Goal: Task Accomplishment & Management: Manage account settings

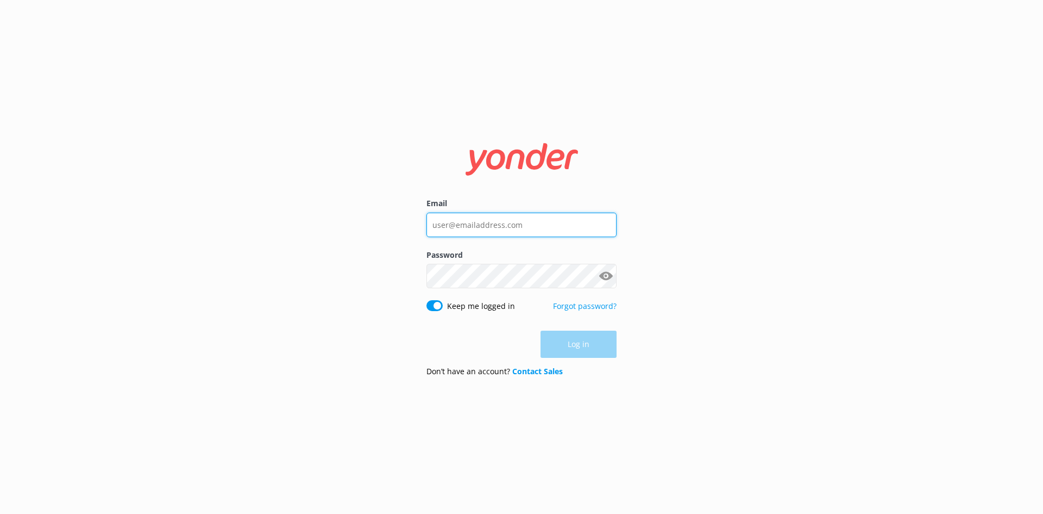
type input "[EMAIL_ADDRESS][DOMAIN_NAME]"
click at [576, 345] on div "Log in" at bounding box center [522, 343] width 190 height 27
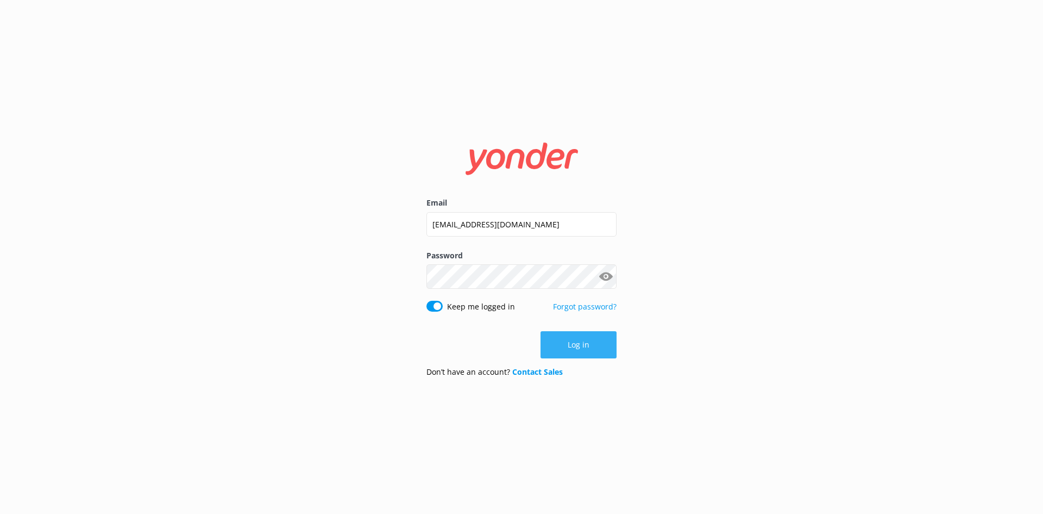
click at [588, 339] on button "Log in" at bounding box center [579, 344] width 76 height 27
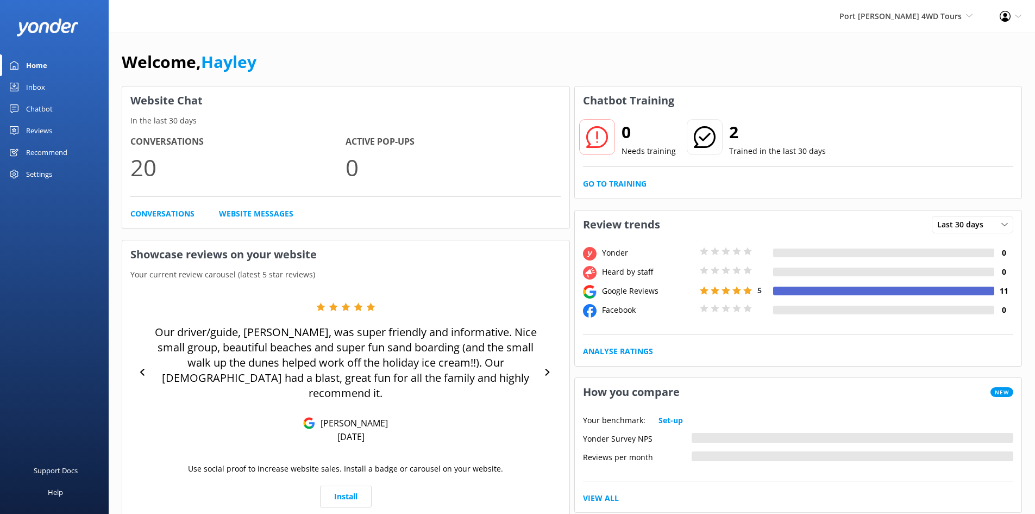
click at [40, 85] on div "Inbox" at bounding box center [35, 87] width 19 height 22
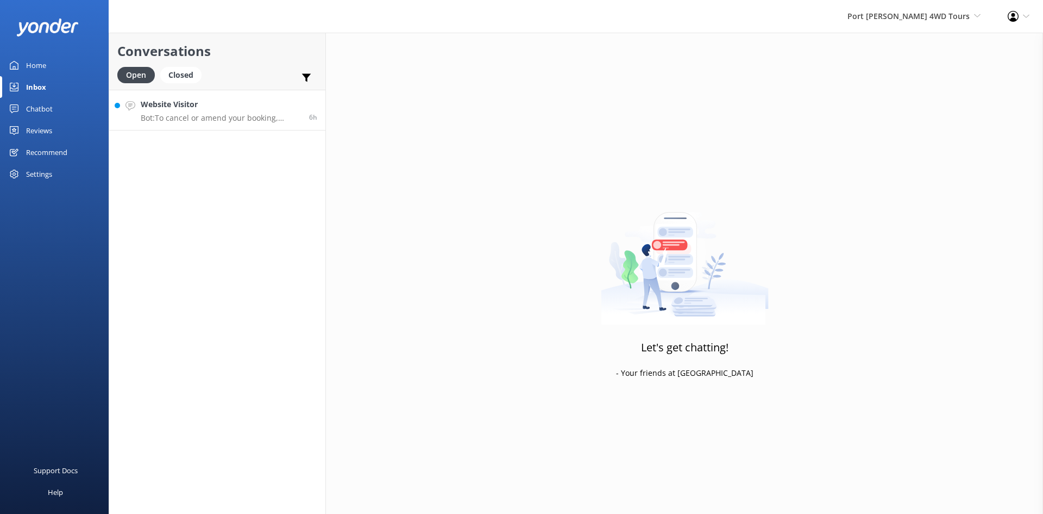
click at [216, 117] on p "Bot: To cancel or amend your booking, please contact us on [PHONE_NUMBER]. Canc…" at bounding box center [221, 118] width 160 height 10
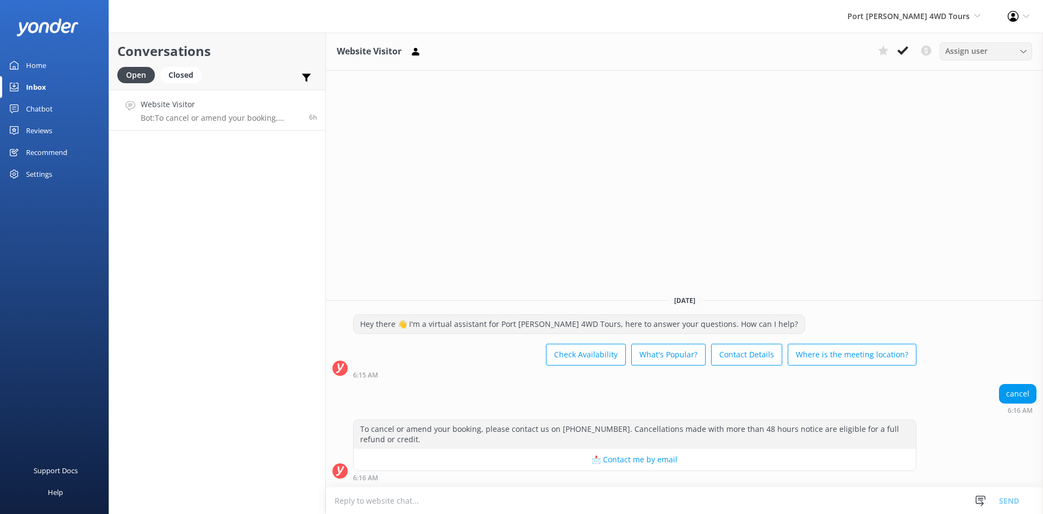
click at [985, 54] on span "Assign user" at bounding box center [967, 51] width 42 height 12
click at [908, 49] on icon at bounding box center [903, 50] width 11 height 11
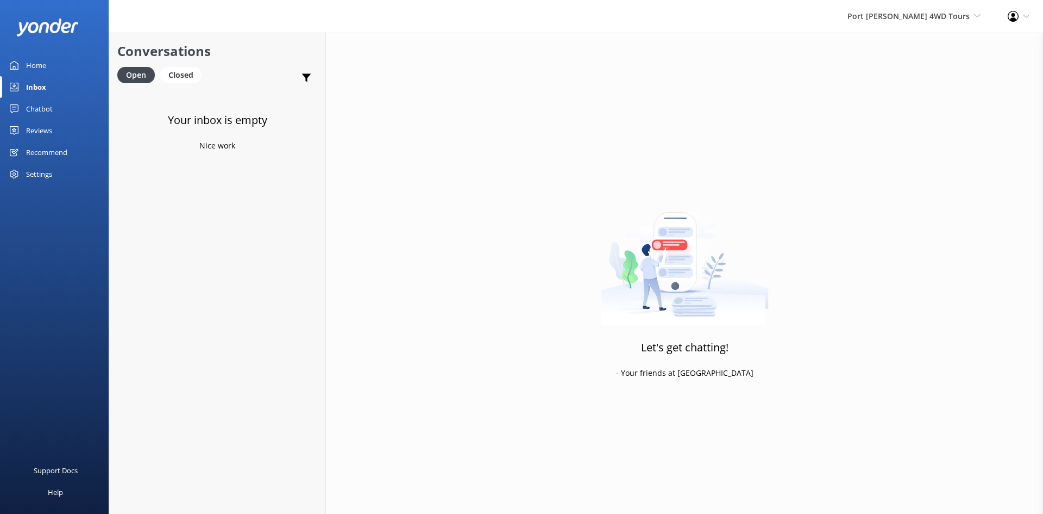
click at [29, 130] on div "Reviews" at bounding box center [39, 131] width 26 height 22
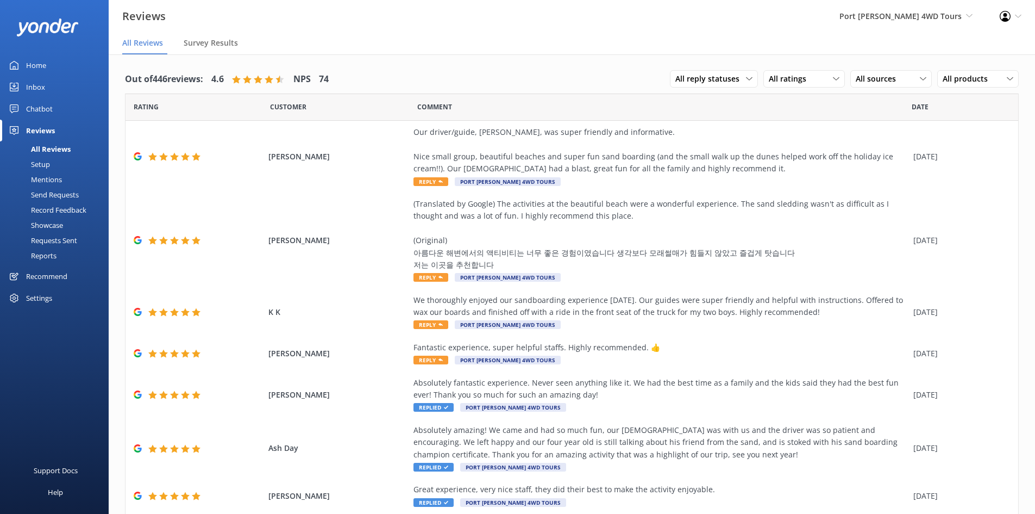
click at [54, 180] on div "Mentions" at bounding box center [34, 179] width 55 height 15
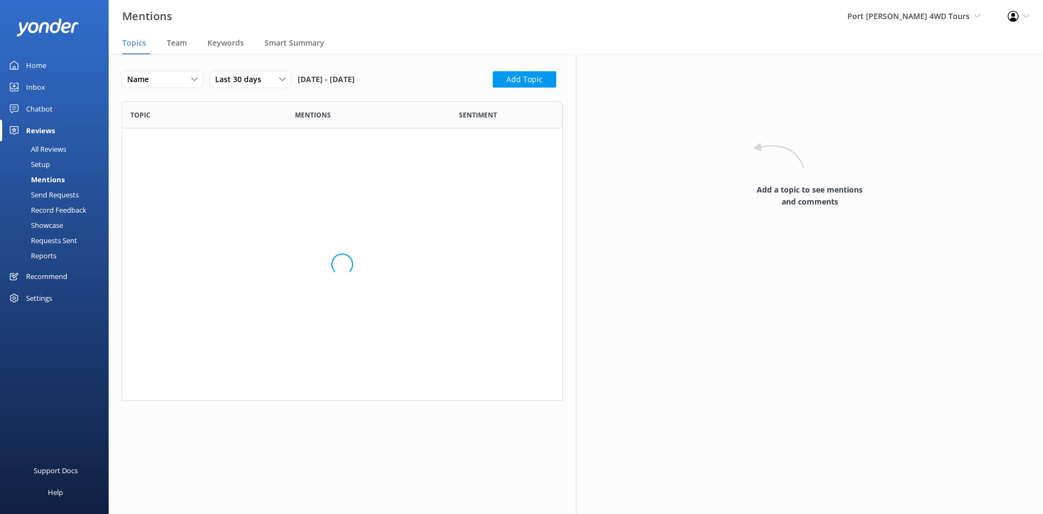
scroll to position [291, 433]
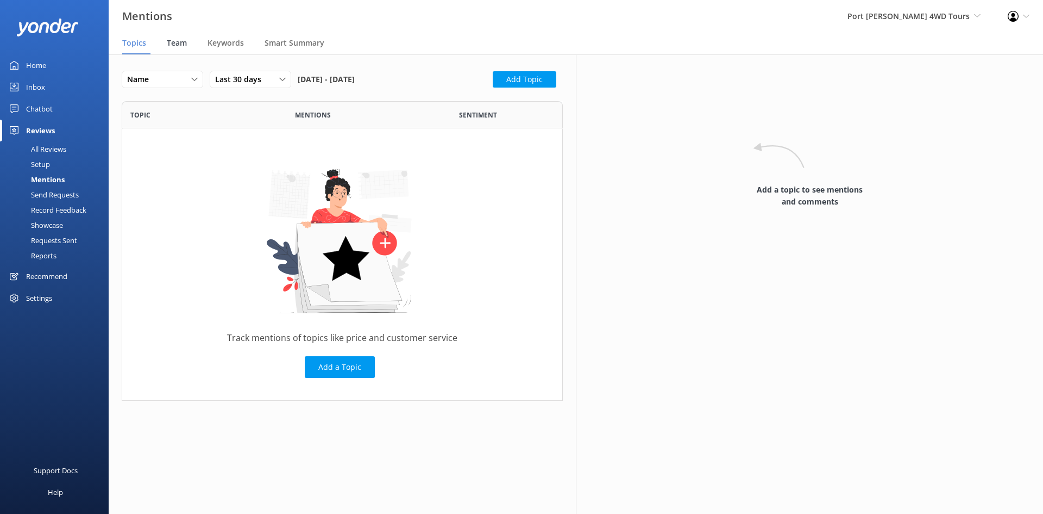
click at [173, 42] on span "Team" at bounding box center [177, 42] width 20 height 11
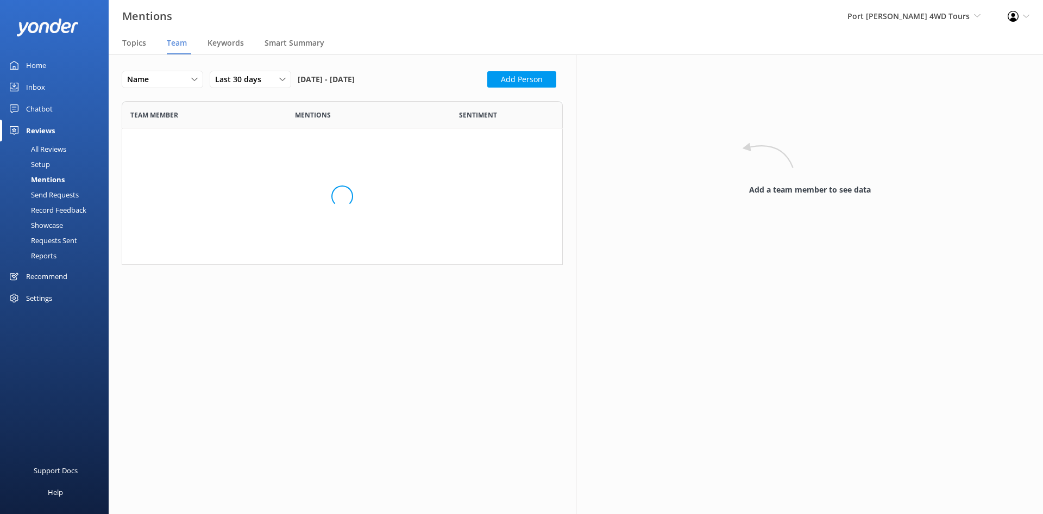
scroll to position [193, 433]
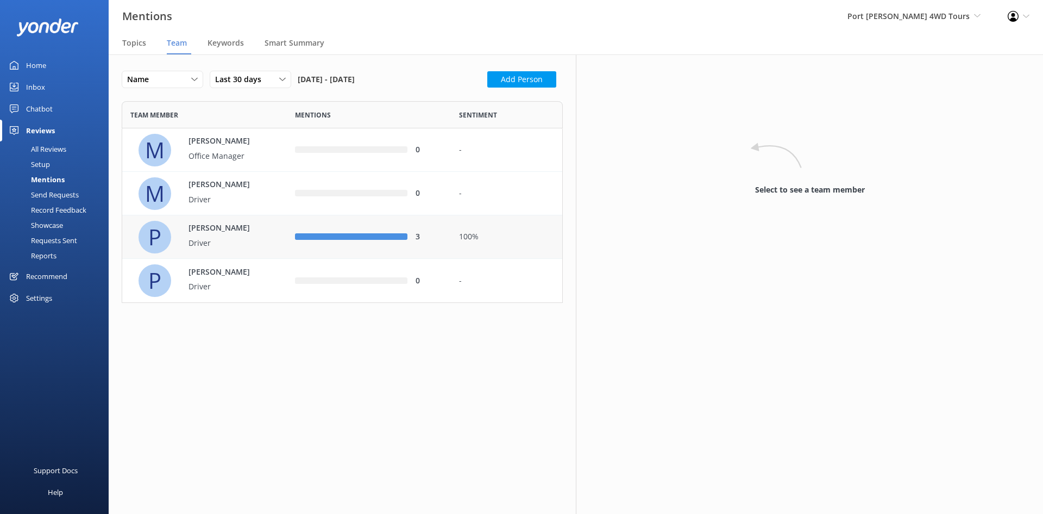
click at [266, 228] on div "P [PERSON_NAME] Driver" at bounding box center [209, 237] width 140 height 33
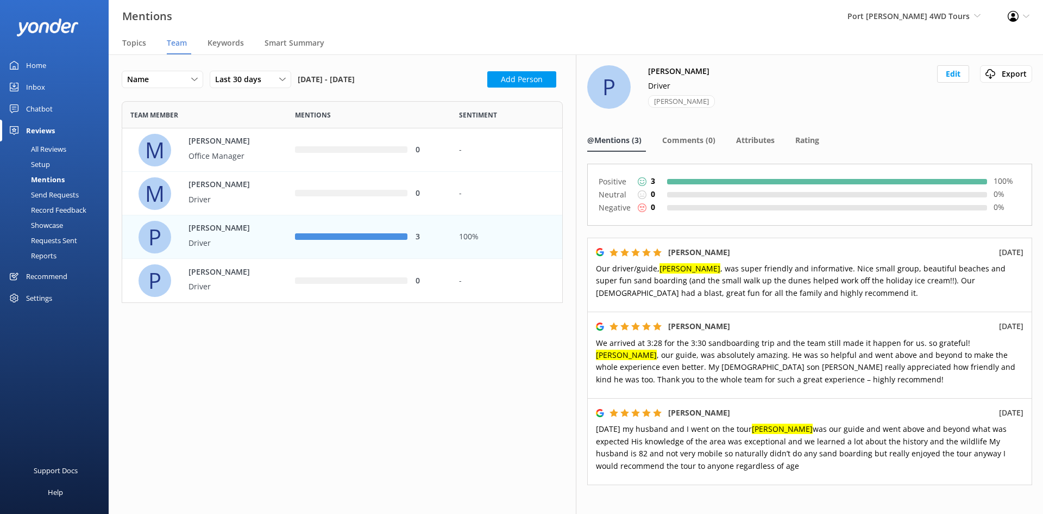
click at [39, 65] on div "Home" at bounding box center [36, 65] width 20 height 22
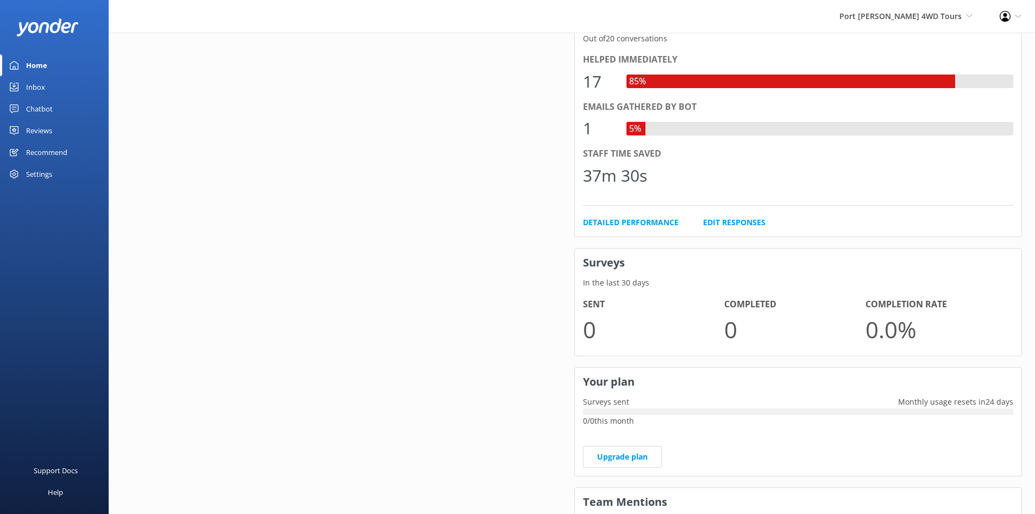
scroll to position [543, 0]
